Goal: Information Seeking & Learning: Learn about a topic

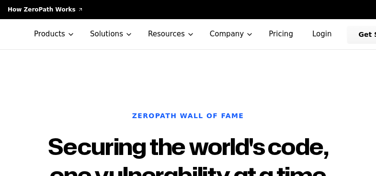
scroll to position [701, 0]
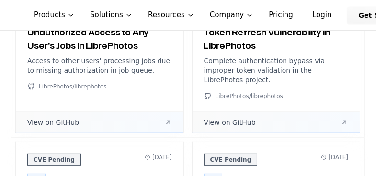
click at [63, 118] on span "View on GitHub" at bounding box center [53, 123] width 52 height 10
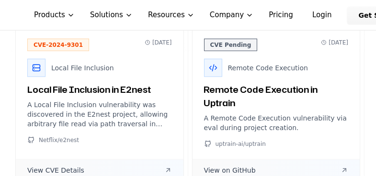
scroll to position [1508, 0]
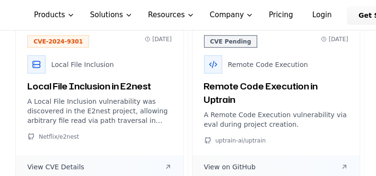
click at [65, 133] on span "Netflix/e2nest" at bounding box center [59, 137] width 40 height 8
click at [82, 156] on link "View CVE Details" at bounding box center [100, 167] width 168 height 22
click at [73, 133] on span "Netflix/e2nest" at bounding box center [59, 137] width 40 height 8
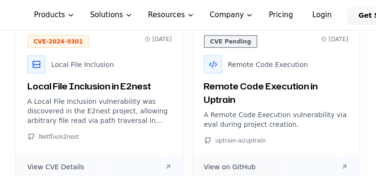
click at [73, 133] on span "Netflix/e2nest" at bounding box center [59, 137] width 40 height 8
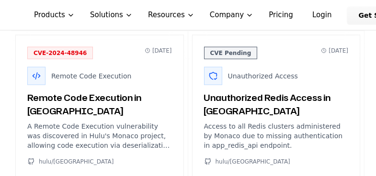
scroll to position [1835, 0]
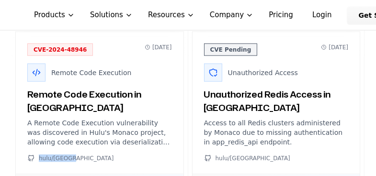
drag, startPoint x: 76, startPoint y: 118, endPoint x: 39, endPoint y: 118, distance: 36.4
click at [39, 155] on div "hulu/[GEOGRAPHIC_DATA]" at bounding box center [99, 159] width 145 height 8
copy span "hulu/[GEOGRAPHIC_DATA]"
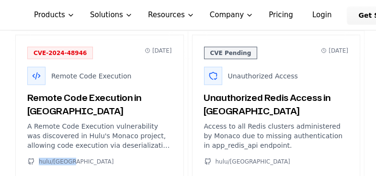
scroll to position [1832, 0]
click at [81, 91] on h3 "Remote Code Execution in [GEOGRAPHIC_DATA]" at bounding box center [99, 104] width 145 height 27
click at [39, 71] on icon at bounding box center [37, 76] width 10 height 10
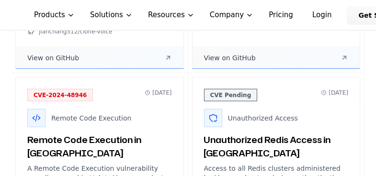
scroll to position [1785, 0]
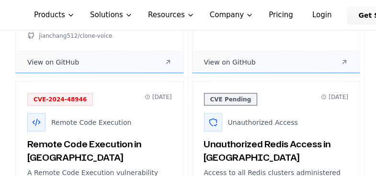
click at [46, 93] on span "CVE-2024-48946" at bounding box center [60, 99] width 66 height 12
drag, startPoint x: 46, startPoint y: 61, endPoint x: 192, endPoint y: 58, distance: 146.0
click at [67, 93] on span "CVE-2024-48946" at bounding box center [60, 99] width 66 height 12
click at [252, 93] on div "CVE Pending [DATE]" at bounding box center [276, 99] width 145 height 12
click at [255, 97] on div "CVE Pending [DATE] Unauthorized Access Unauthorized Redis Access in [GEOGRAPHIC…" at bounding box center [276, 153] width 168 height 142
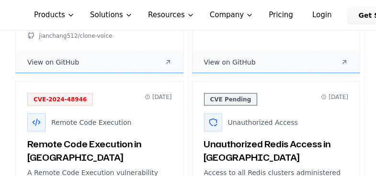
click at [254, 137] on h3 "Unauthorized Redis Access in [GEOGRAPHIC_DATA]" at bounding box center [276, 150] width 145 height 27
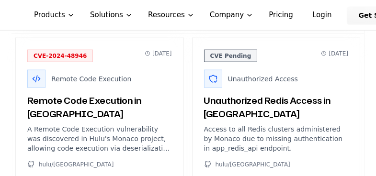
scroll to position [1828, 0]
